Goal: Browse casually

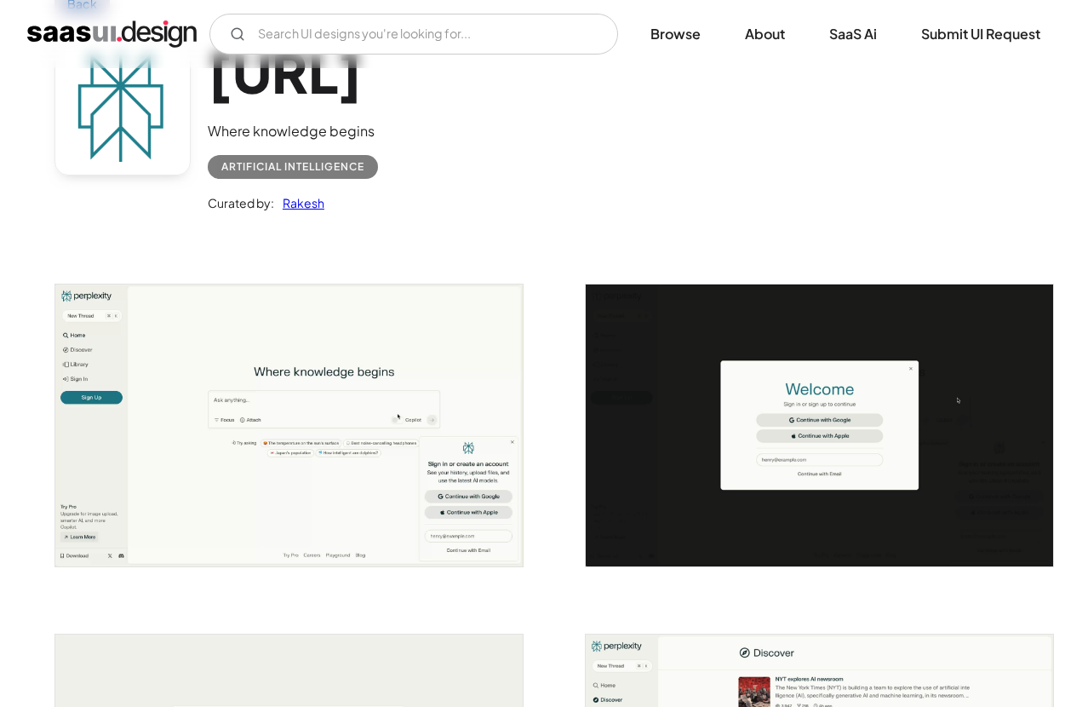
scroll to position [119, 0]
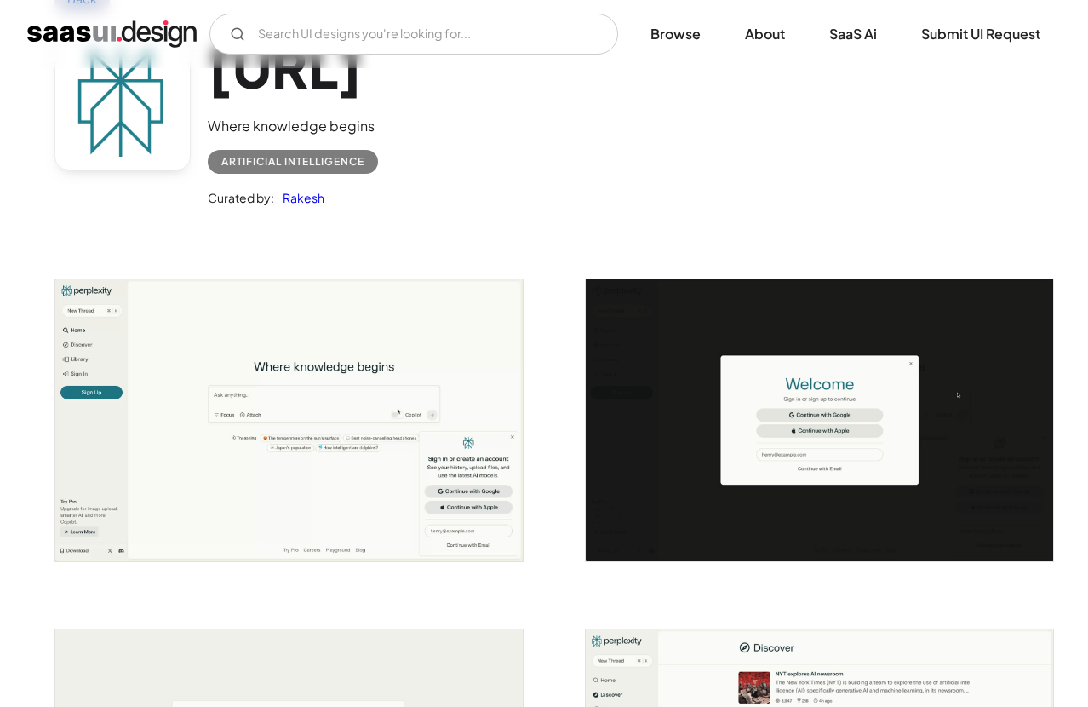
click at [420, 471] on img "open lightbox" at bounding box center [289, 419] width 468 height 281
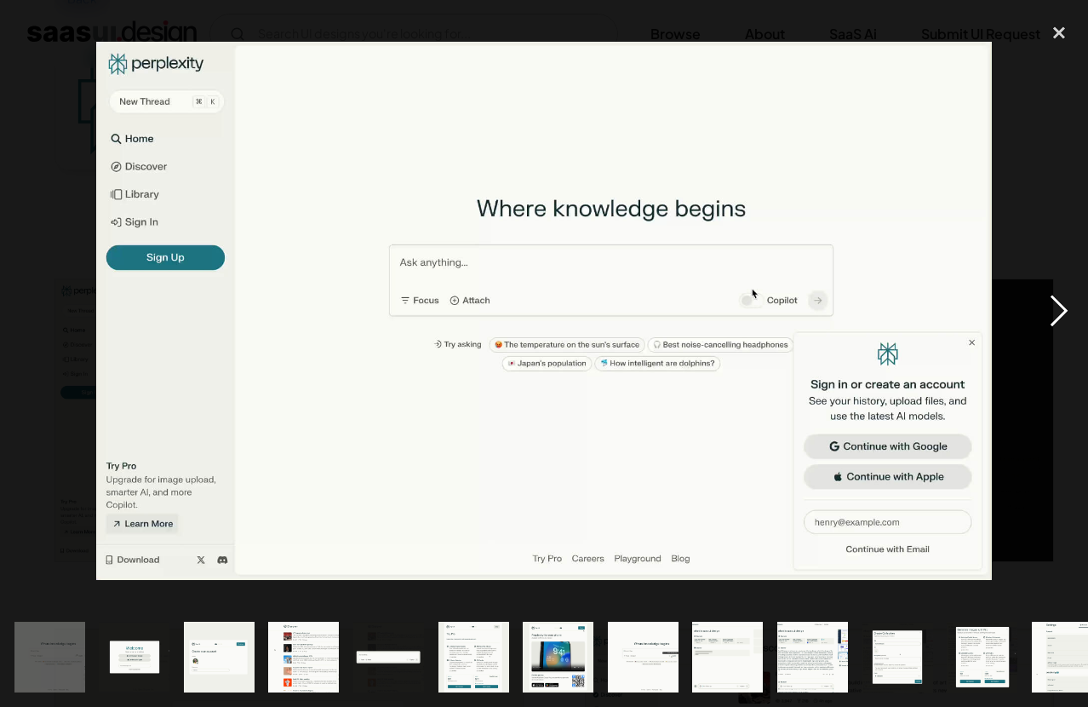
click at [1058, 320] on div "next image" at bounding box center [1060, 311] width 58 height 594
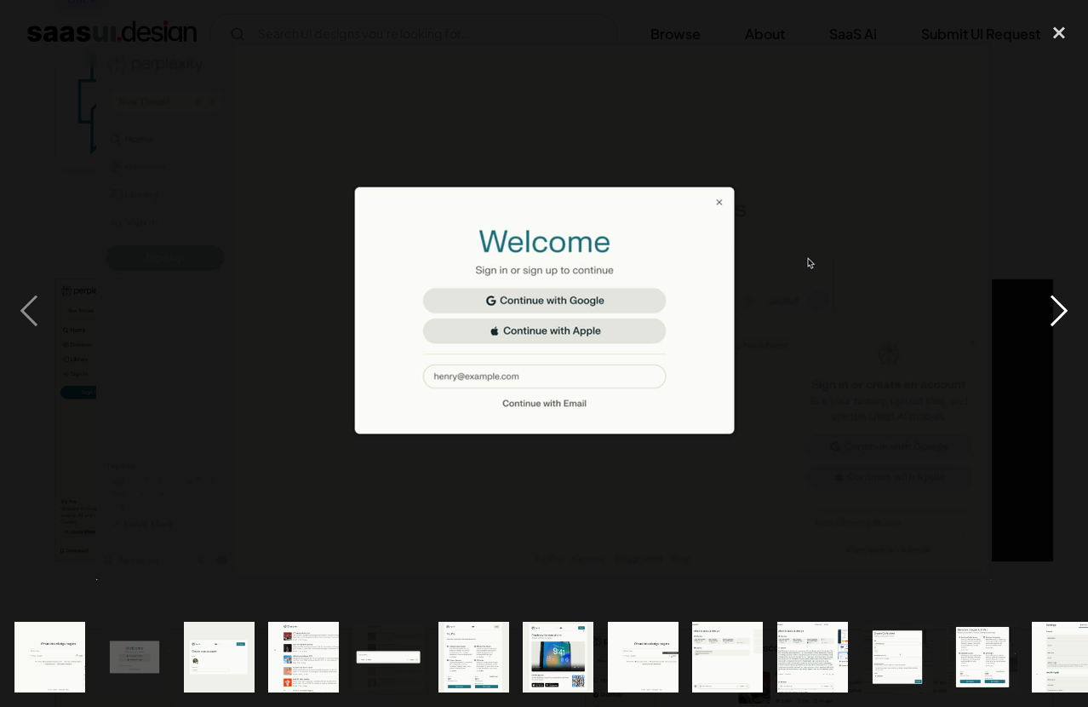
click at [1058, 320] on div "next image" at bounding box center [1060, 311] width 58 height 594
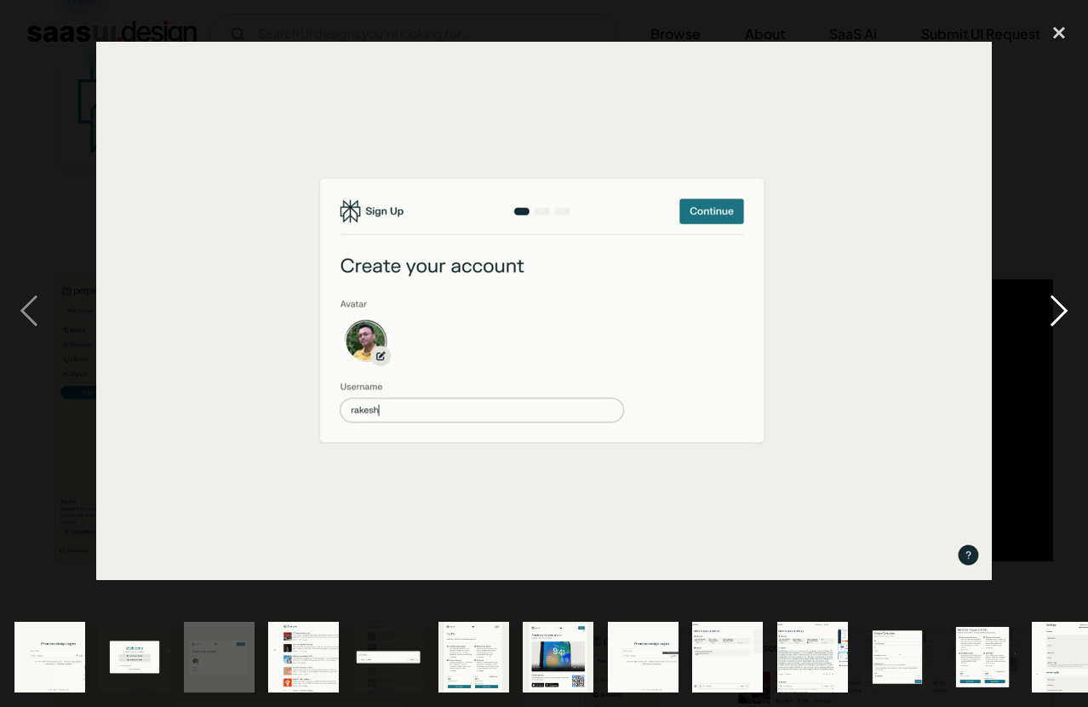
click at [1058, 320] on div "next image" at bounding box center [1060, 311] width 58 height 594
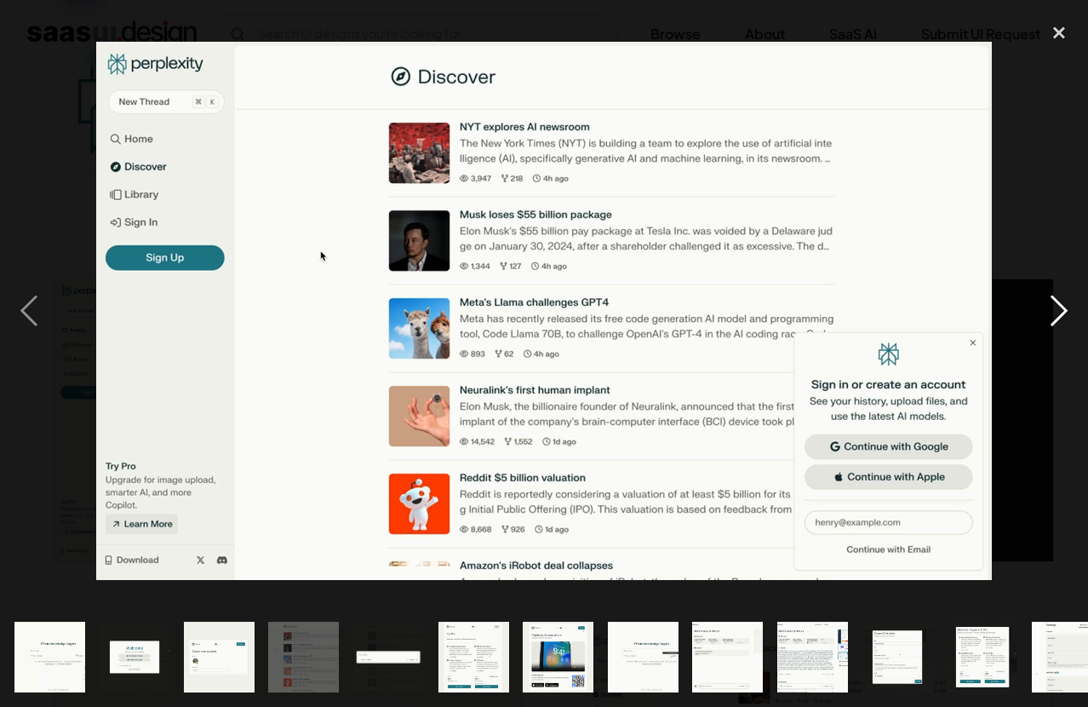
click at [1054, 318] on div "next image" at bounding box center [1060, 311] width 58 height 594
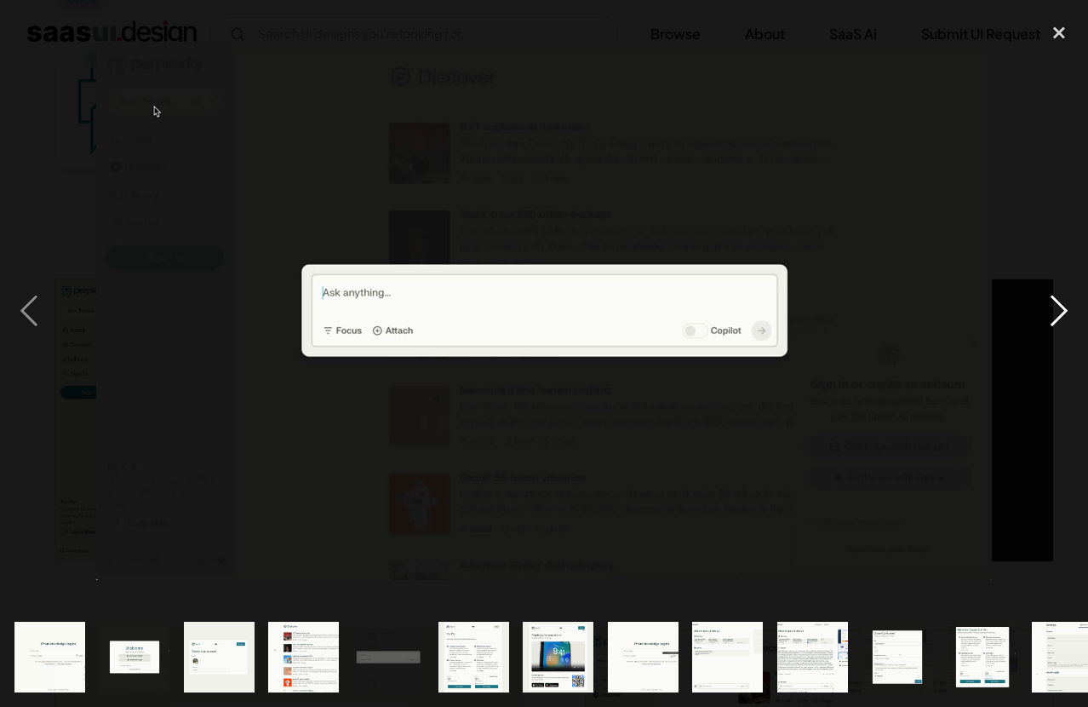
click at [1054, 318] on div "next image" at bounding box center [1060, 311] width 58 height 594
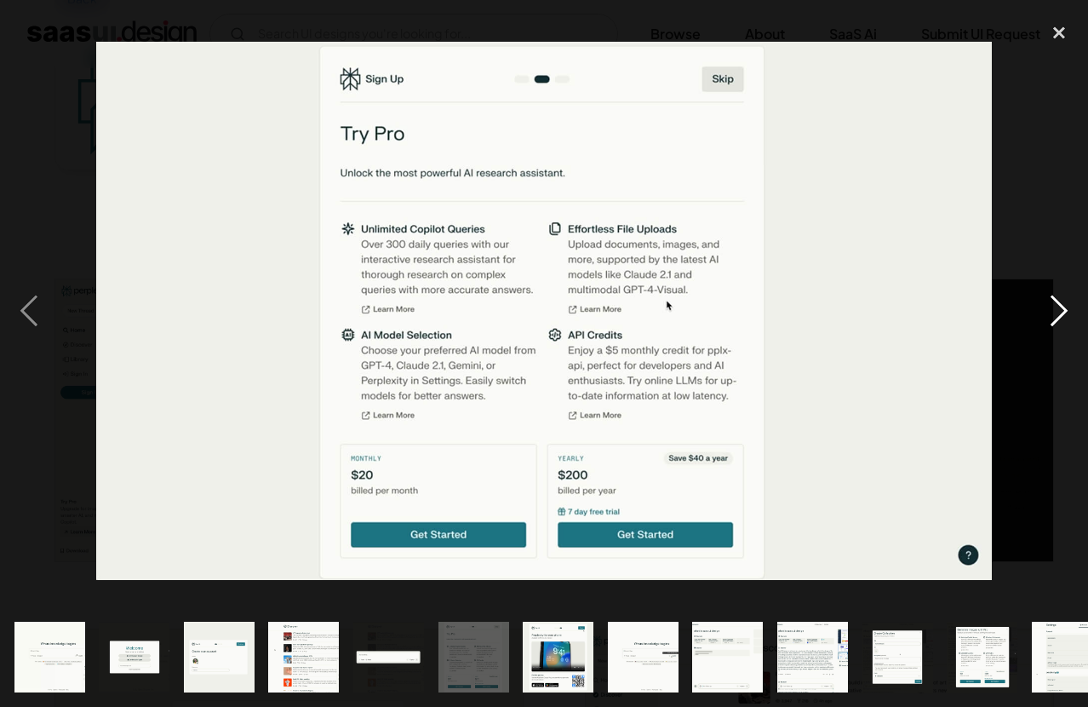
click at [1054, 318] on div "next image" at bounding box center [1060, 311] width 58 height 594
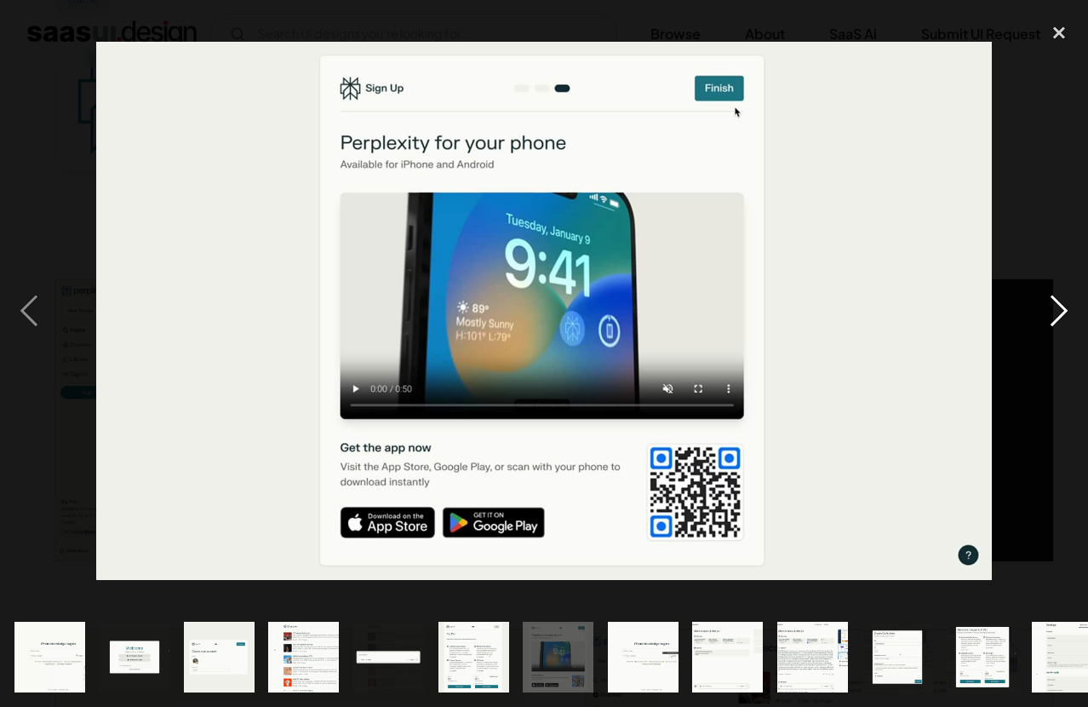
click at [1054, 318] on div "next image" at bounding box center [1060, 311] width 58 height 594
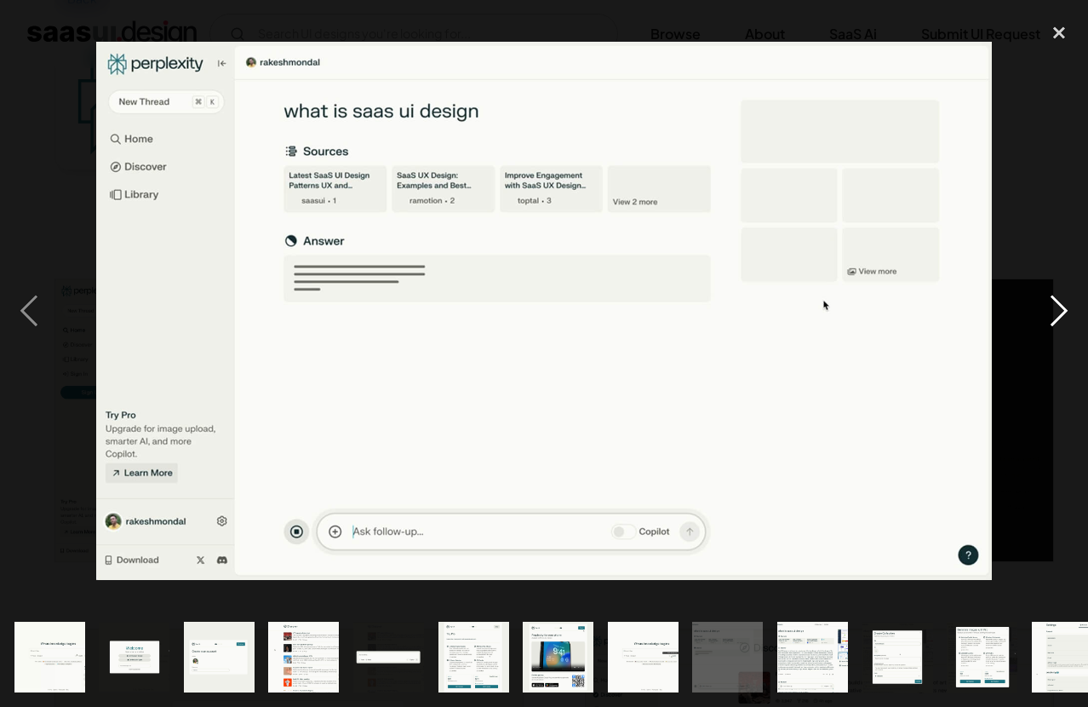
click at [1054, 309] on div "next image" at bounding box center [1060, 311] width 58 height 594
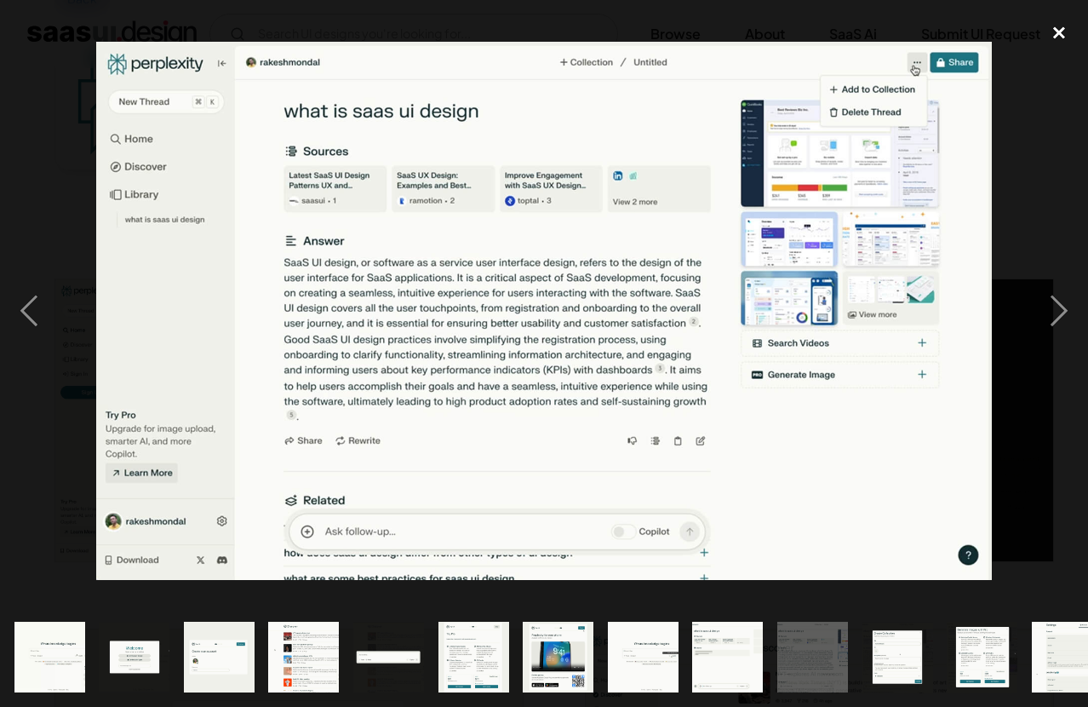
click at [1059, 30] on div "close lightbox" at bounding box center [1060, 32] width 58 height 37
